Goal: Information Seeking & Learning: Learn about a topic

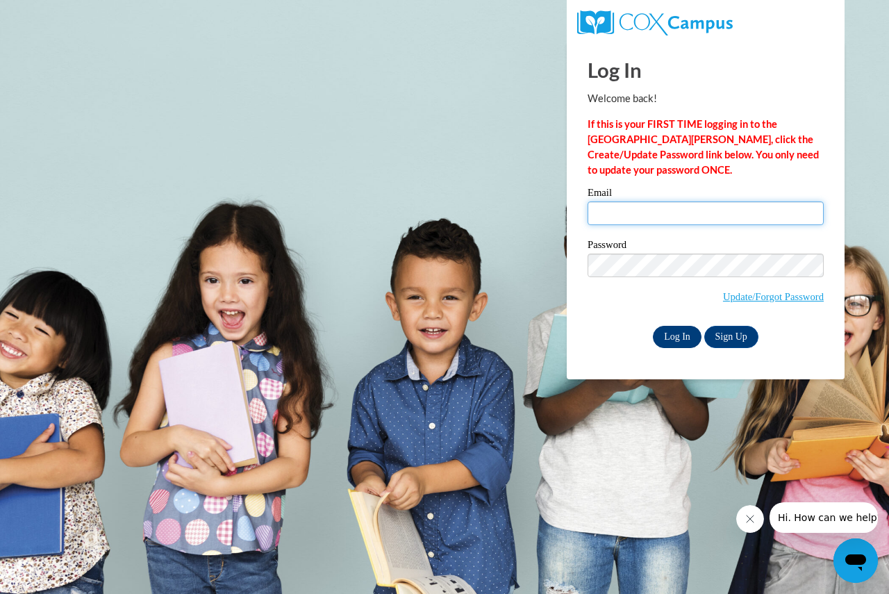
type input "[EMAIL_ADDRESS][DOMAIN_NAME]"
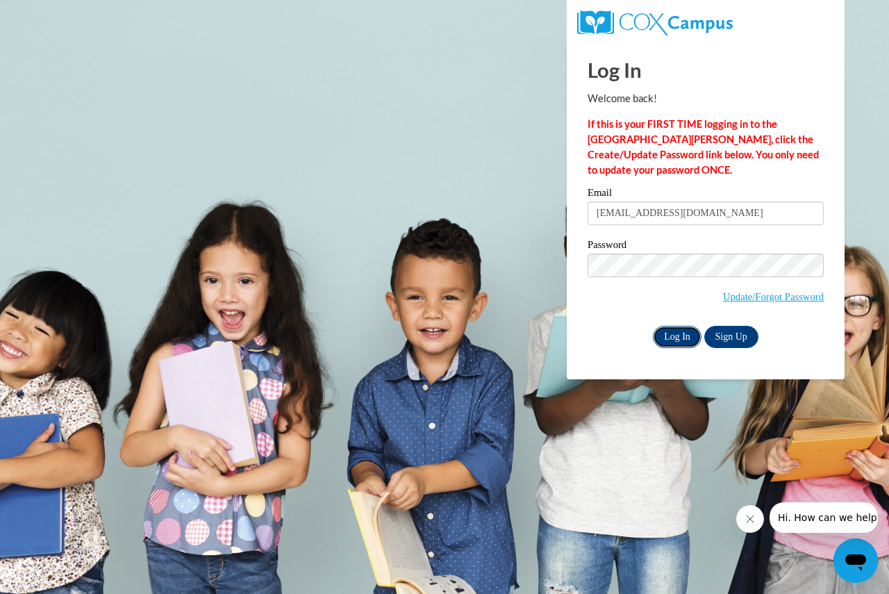
click at [674, 338] on input "Log In" at bounding box center [677, 337] width 49 height 22
click at [677, 334] on input "Log In" at bounding box center [677, 337] width 49 height 22
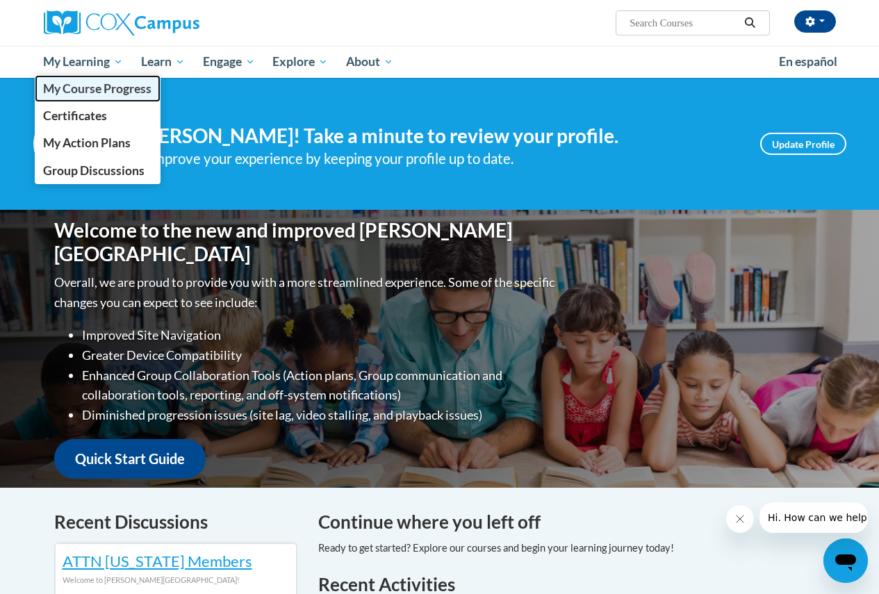
click at [110, 99] on link "My Course Progress" at bounding box center [98, 88] width 126 height 27
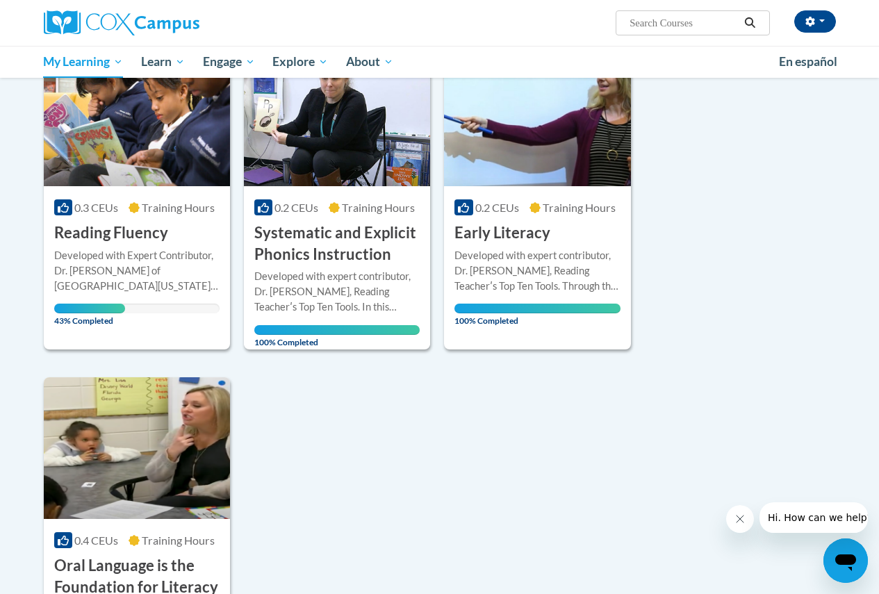
scroll to position [69, 0]
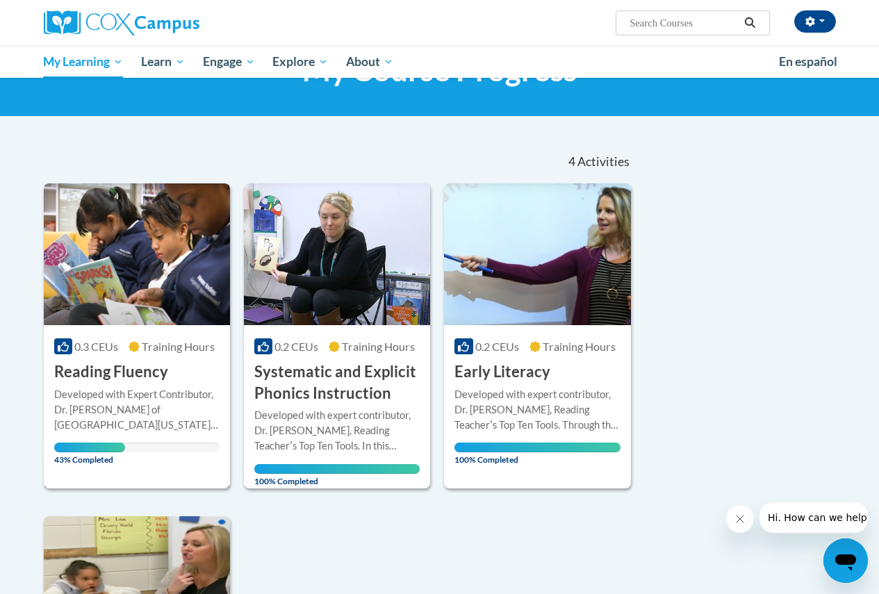
click at [172, 261] on img at bounding box center [137, 254] width 186 height 142
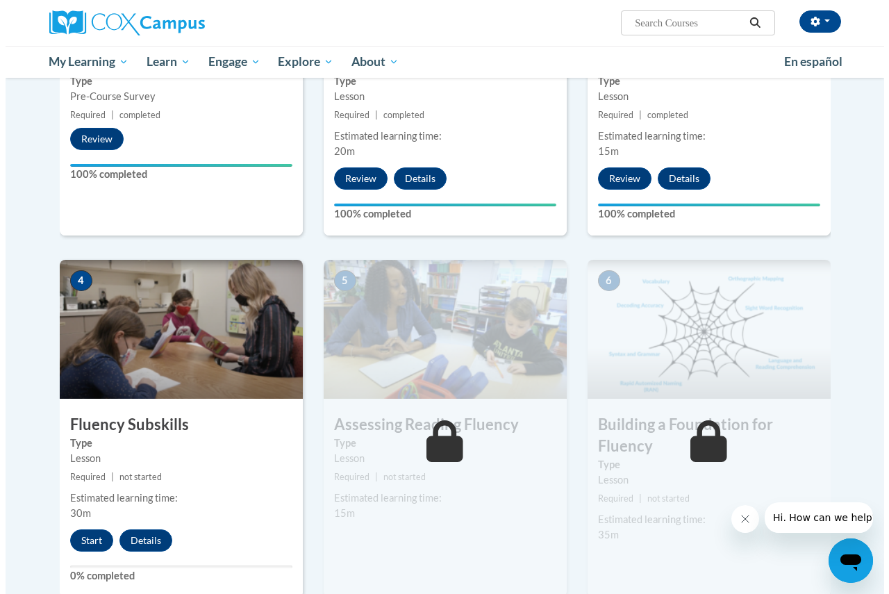
scroll to position [625, 0]
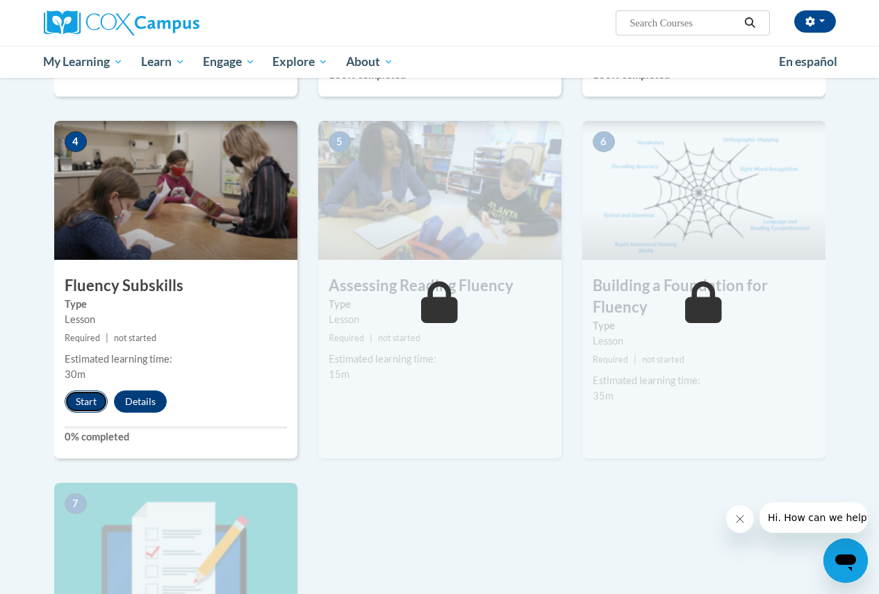
click at [99, 401] on button "Start" at bounding box center [86, 401] width 43 height 22
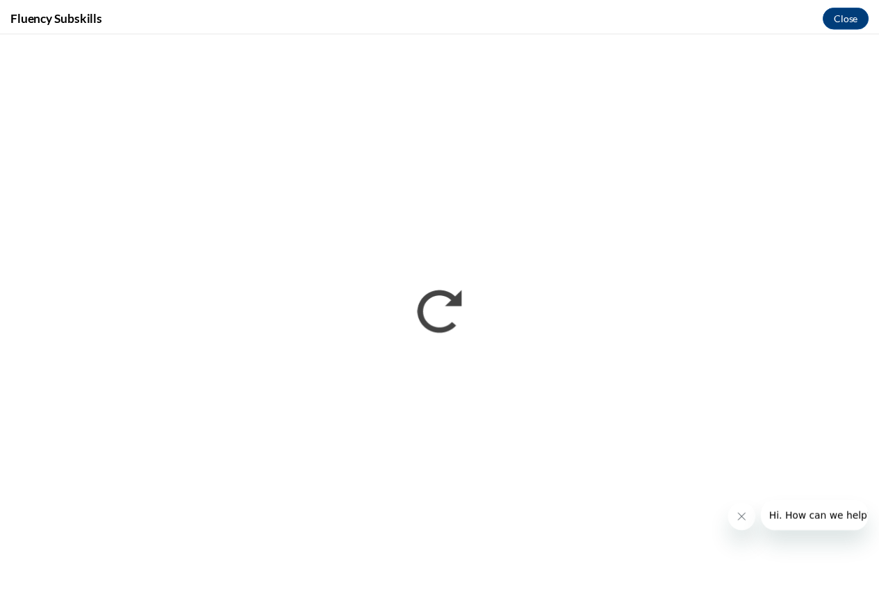
scroll to position [0, 0]
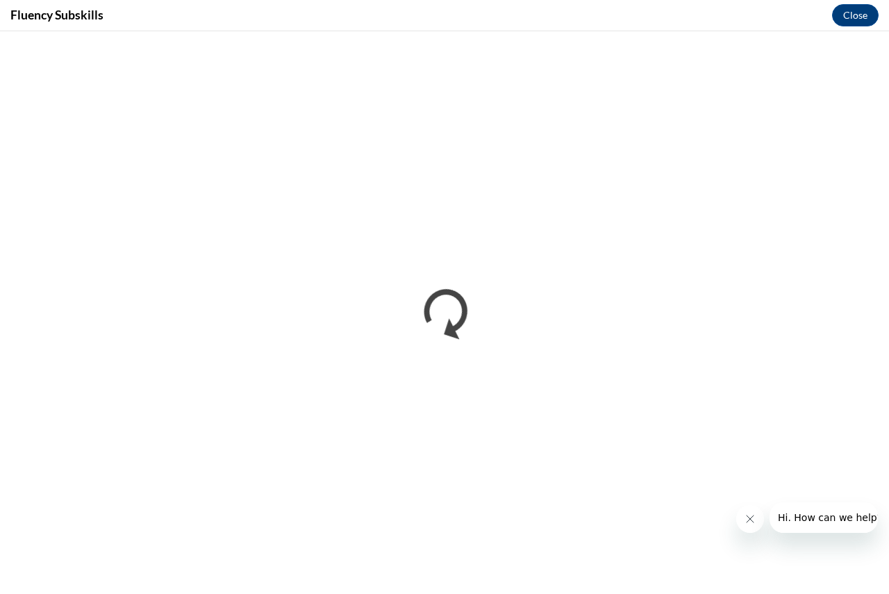
click at [747, 522] on icon "Close message from company" at bounding box center [749, 518] width 11 height 11
